Goal: Obtain resource: Obtain resource

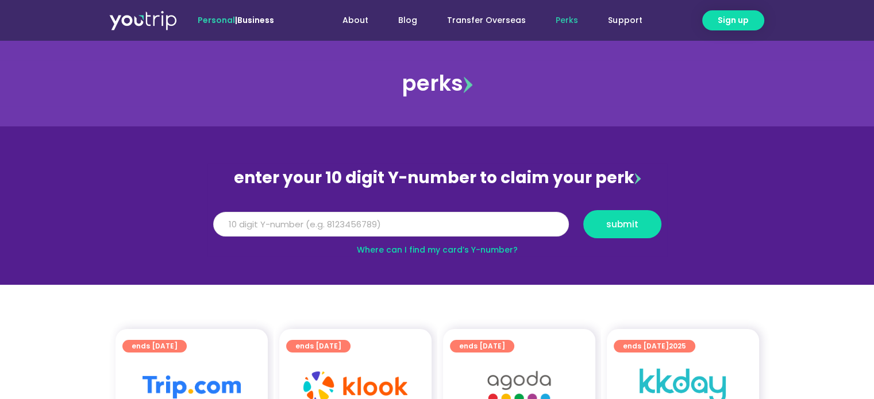
click at [245, 226] on input "Y Number" at bounding box center [391, 224] width 356 height 25
type input "[CREDIT_CARD_NUMBER]"
click at [618, 226] on span "submit" at bounding box center [622, 224] width 32 height 9
drag, startPoint x: 322, startPoint y: 228, endPoint x: 0, endPoint y: 222, distance: 321.7
click at [0, 222] on section "enter your 10 digit Y-number to claim your perk Y Number [CREDIT_CARD_NUMBER] s…" at bounding box center [437, 205] width 874 height 159
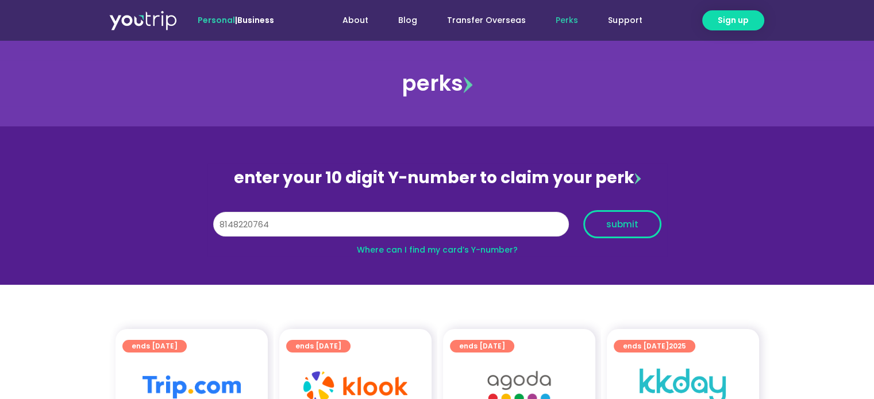
type input "8148220764"
click at [612, 221] on span "submit" at bounding box center [622, 224] width 32 height 9
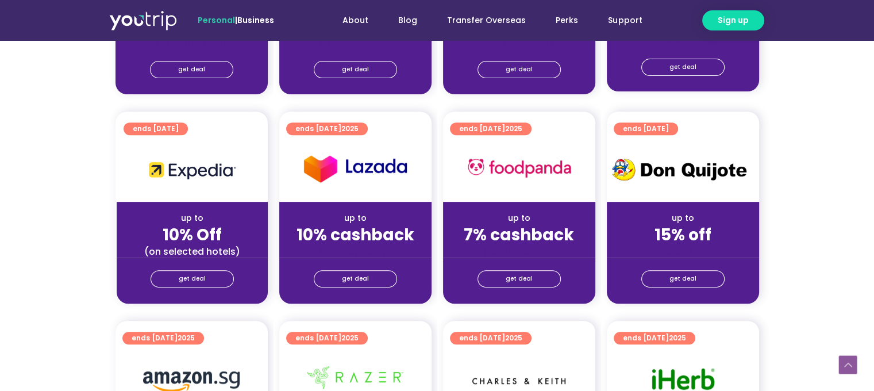
scroll to position [462, 0]
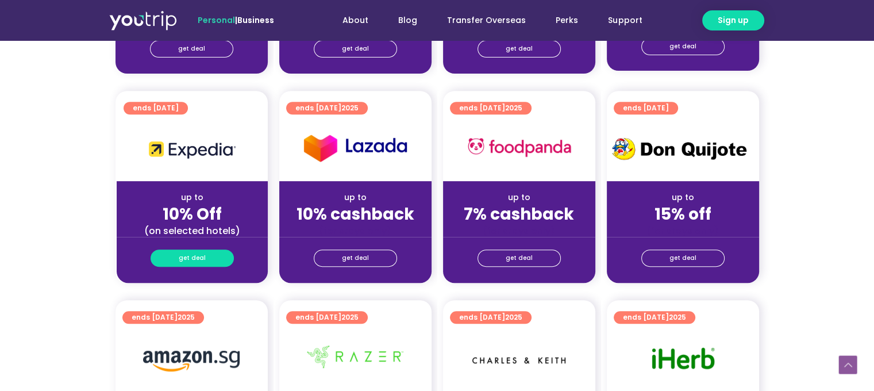
click at [185, 254] on span "get deal" at bounding box center [192, 258] width 27 height 16
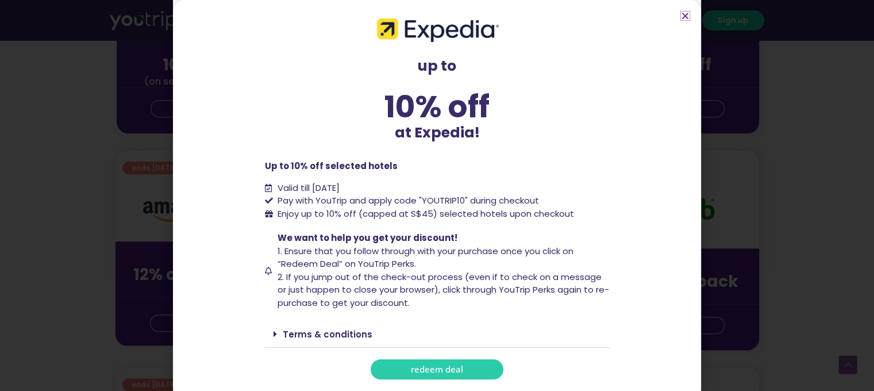
scroll to position [616, 0]
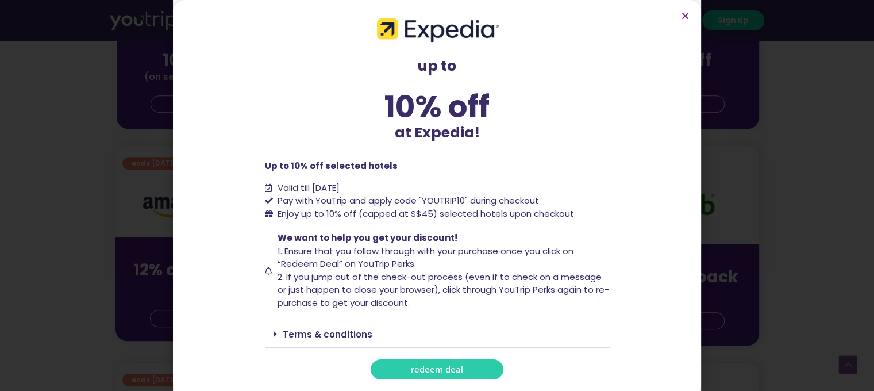
click at [424, 368] on span "redeem deal" at bounding box center [437, 369] width 52 height 9
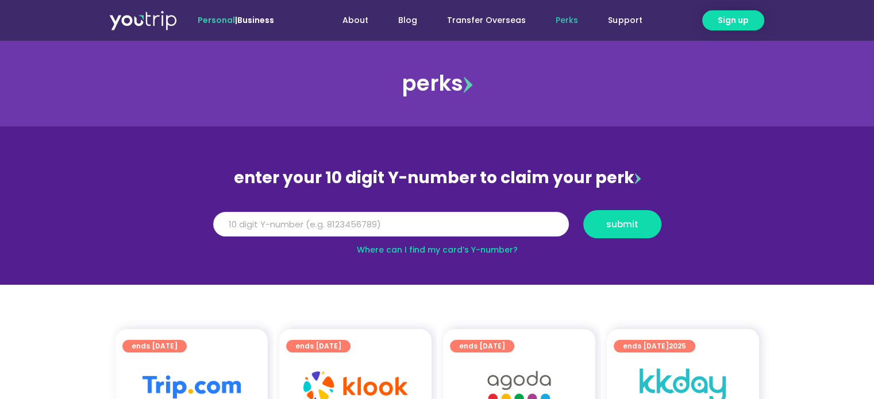
click at [260, 233] on input "Y Number" at bounding box center [391, 224] width 356 height 25
type input "8148220764"
click at [634, 220] on span "submit" at bounding box center [622, 224] width 32 height 9
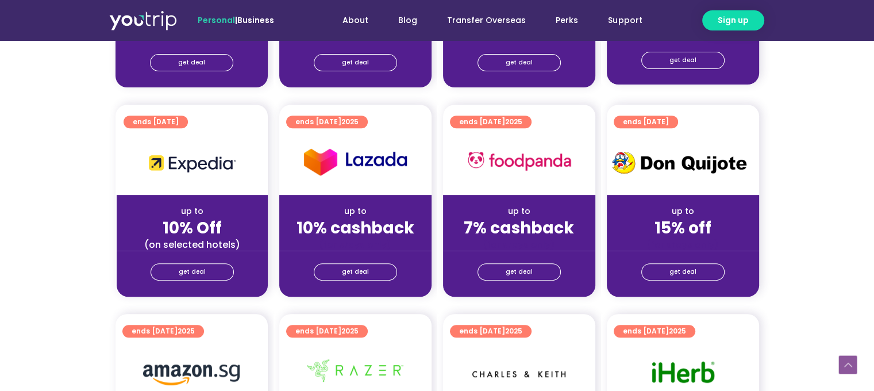
scroll to position [453, 0]
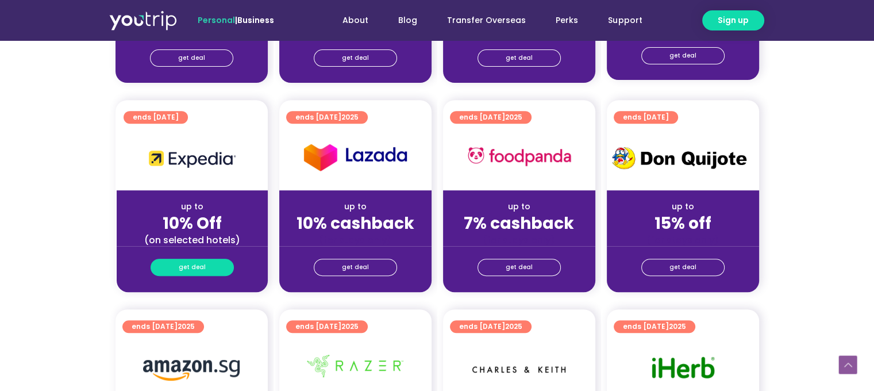
click at [182, 265] on span "get deal" at bounding box center [192, 267] width 27 height 16
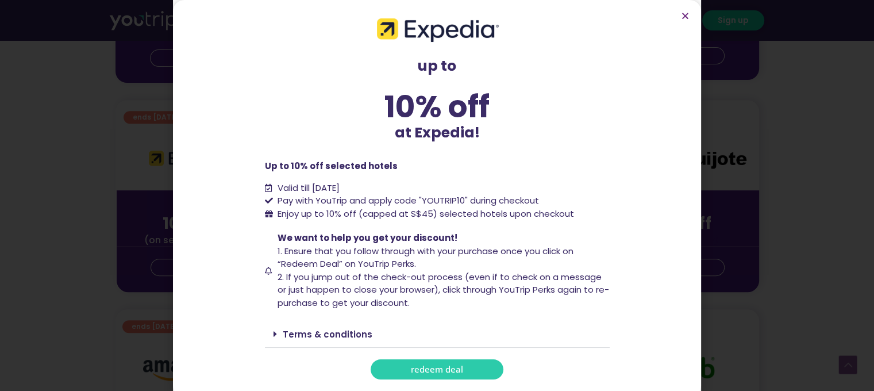
click at [429, 373] on span "redeem deal" at bounding box center [437, 369] width 52 height 9
click at [429, 370] on span "redeem deal" at bounding box center [437, 369] width 52 height 9
click at [439, 365] on span "redeem deal" at bounding box center [437, 369] width 52 height 9
